Goal: Information Seeking & Learning: Understand process/instructions

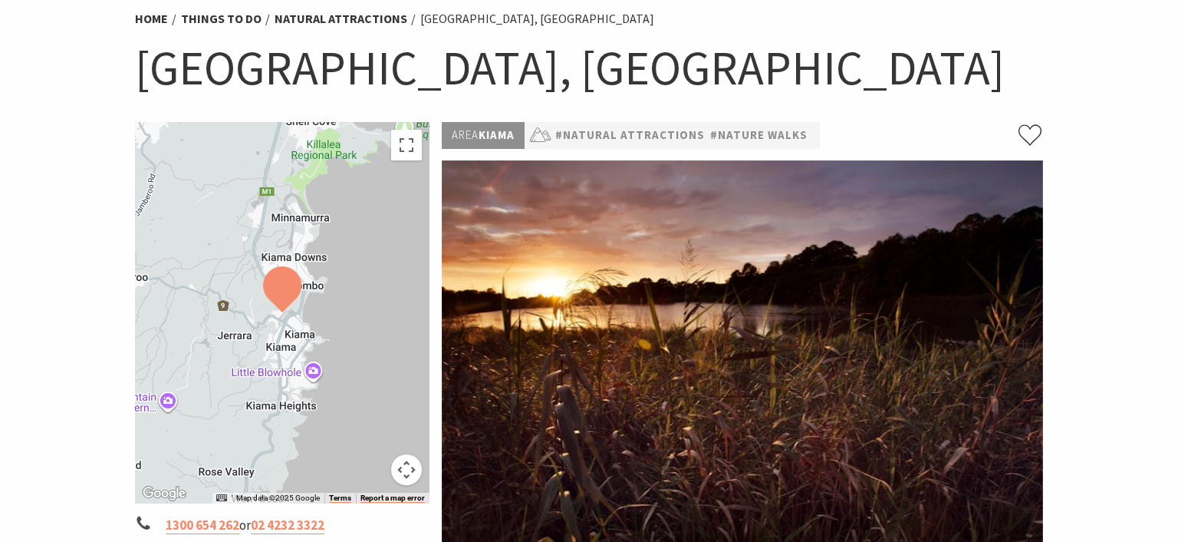
scroll to position [81, 0]
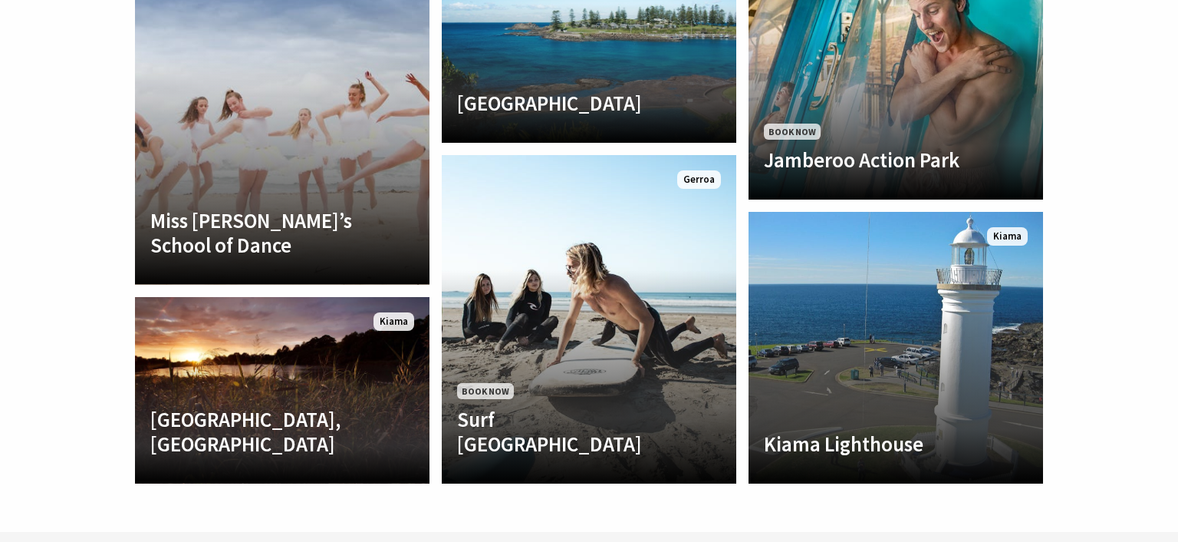
scroll to position [3483, 0]
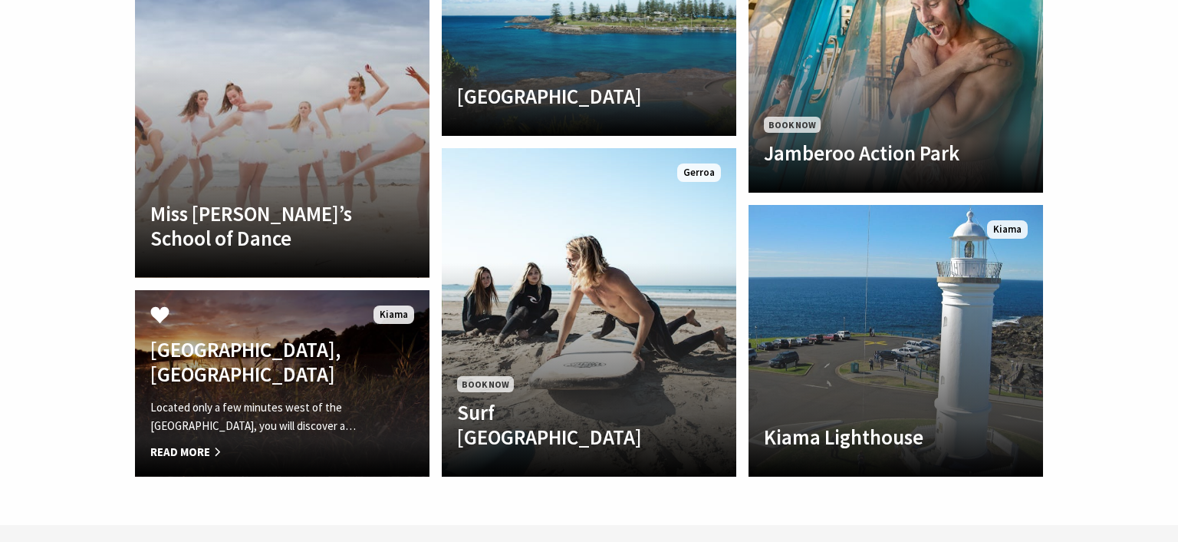
click at [293, 337] on h4 "[GEOGRAPHIC_DATA], [GEOGRAPHIC_DATA]" at bounding box center [259, 362] width 219 height 50
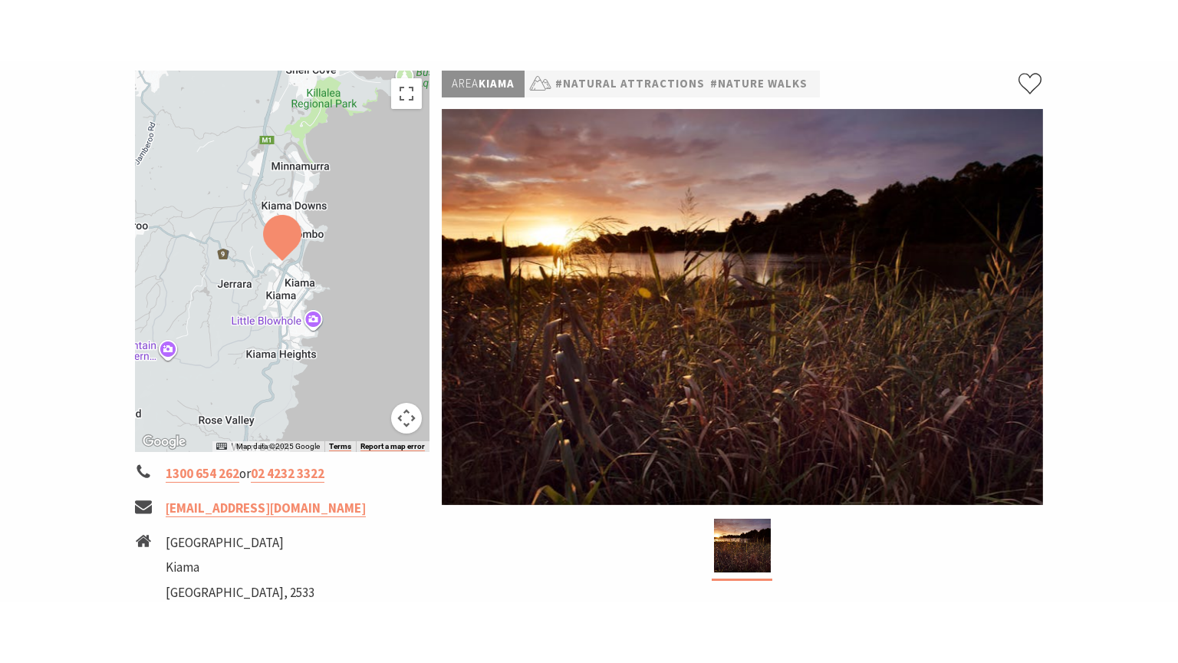
scroll to position [242, 0]
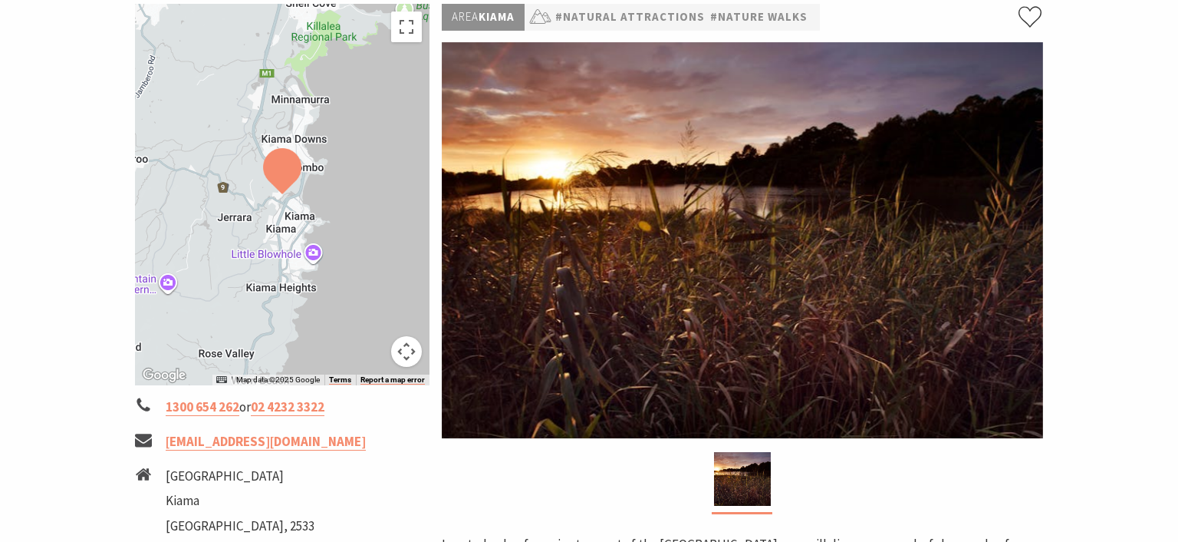
drag, startPoint x: 404, startPoint y: 354, endPoint x: 407, endPoint y: 263, distance: 90.6
click at [407, 307] on div "Map Data Map data ©2025 Google Map data ©2025 Google 2 km Click to toggle betwe…" at bounding box center [282, 194] width 295 height 381
click at [409, 21] on button "Toggle fullscreen view" at bounding box center [406, 27] width 31 height 31
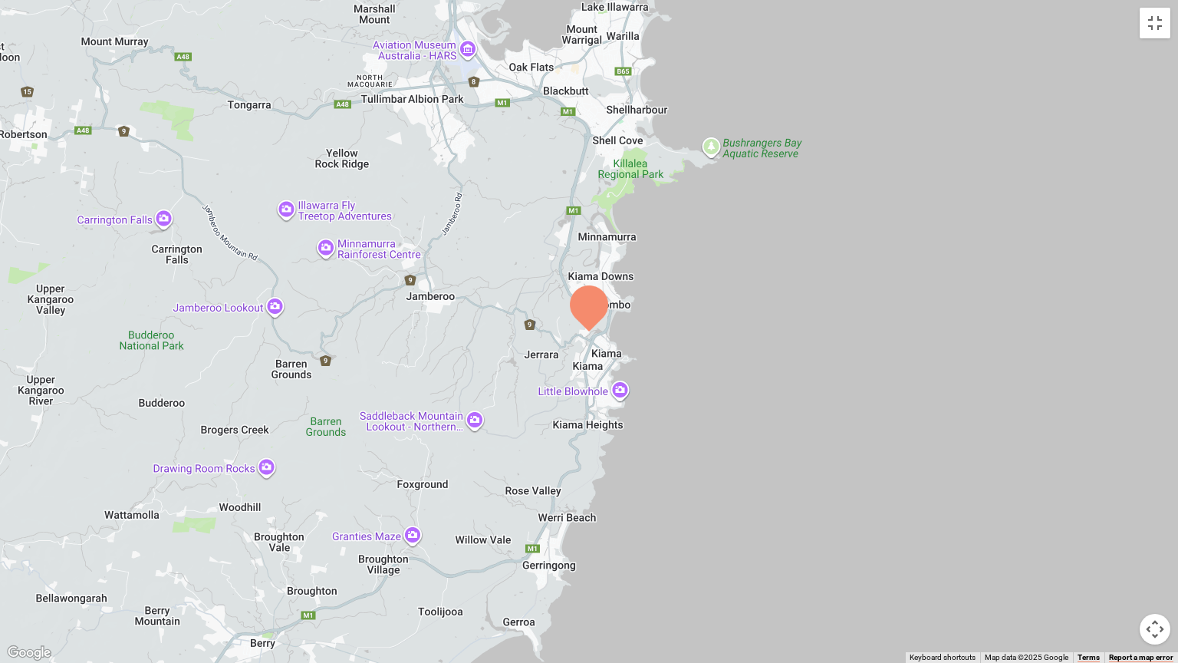
click at [618, 350] on div at bounding box center [589, 331] width 1178 height 663
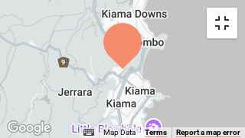
click at [224, 23] on button "Toggle fullscreen view" at bounding box center [222, 23] width 31 height 31
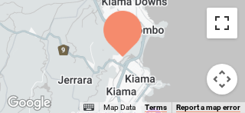
scroll to position [1966, 0]
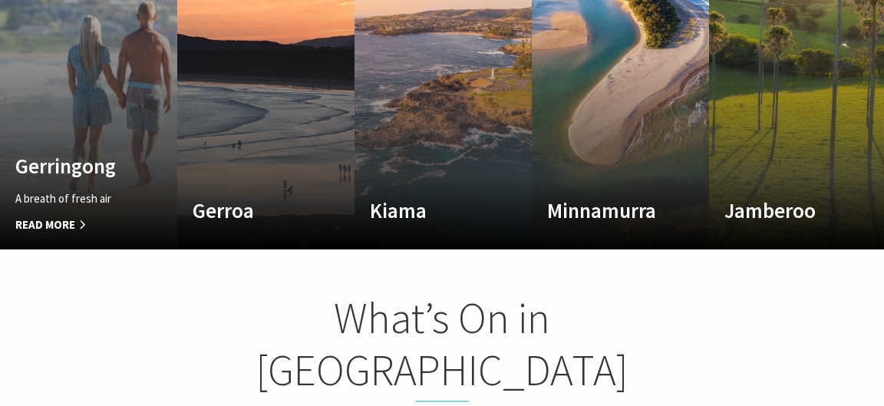
scroll to position [994, 0]
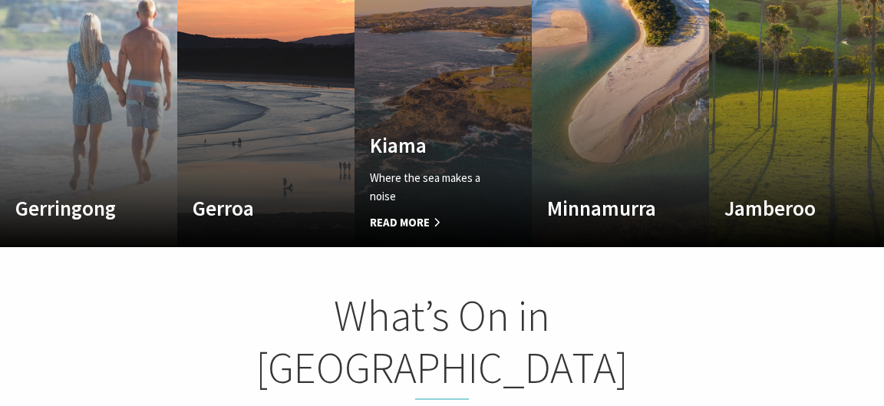
click at [245, 108] on link "Custom Image Used Kiama Where the sea makes a noise Read More Kiama" at bounding box center [442, 63] width 177 height 368
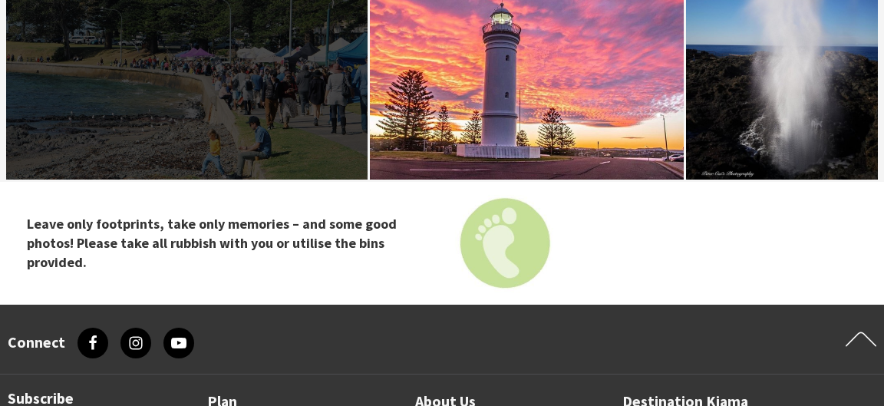
scroll to position [4971, 0]
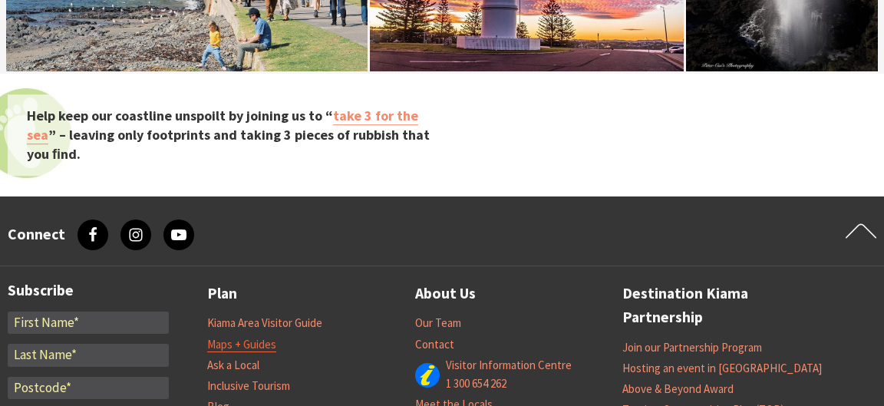
click at [242, 337] on link "Maps + Guides" at bounding box center [241, 344] width 69 height 15
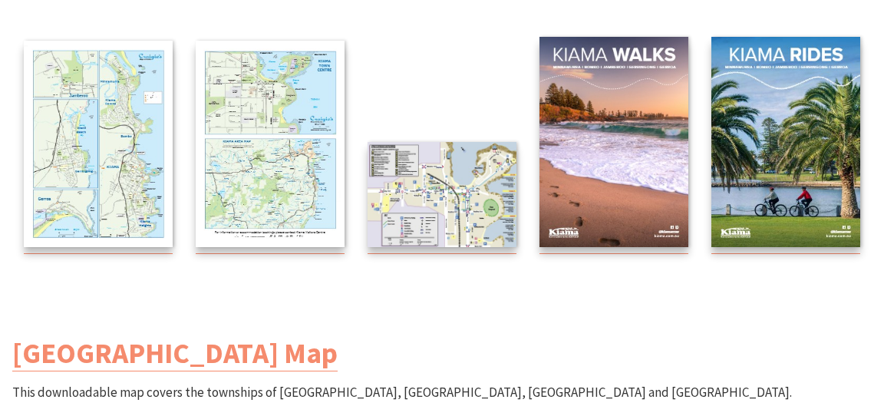
scroll to position [249, 0]
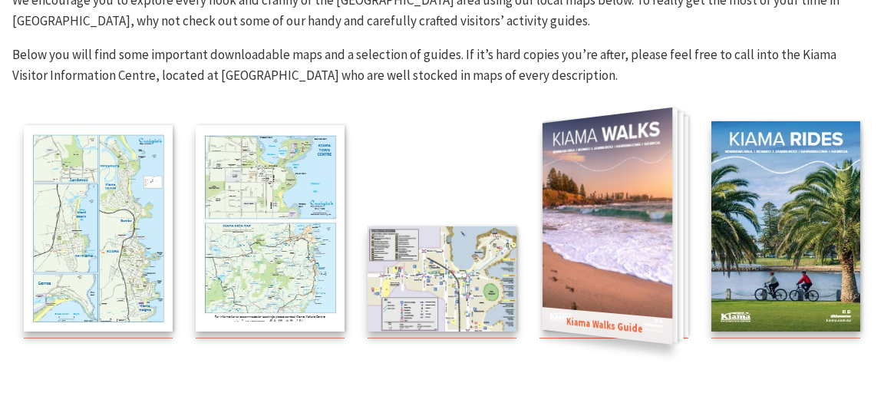
click at [596, 219] on img at bounding box center [607, 225] width 130 height 237
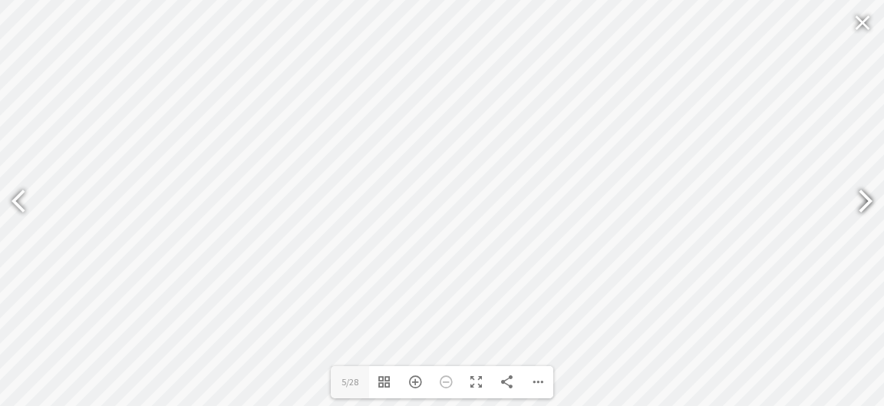
click at [862, 203] on div at bounding box center [858, 203] width 35 height 56
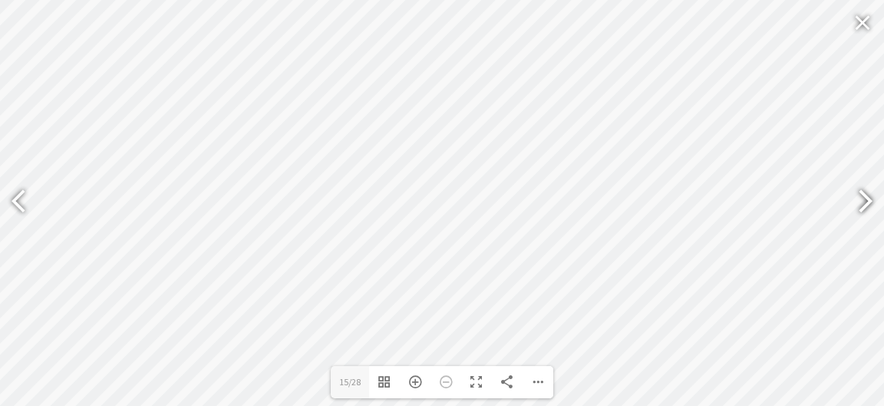
click at [862, 203] on div at bounding box center [858, 203] width 35 height 56
type input "21"
